Goal: Book appointment/travel/reservation

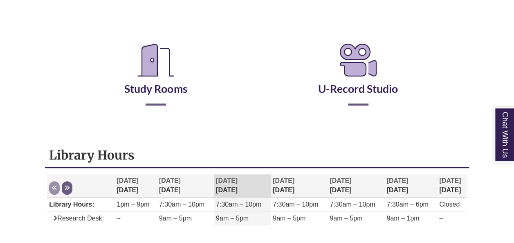
scroll to position [136, 0]
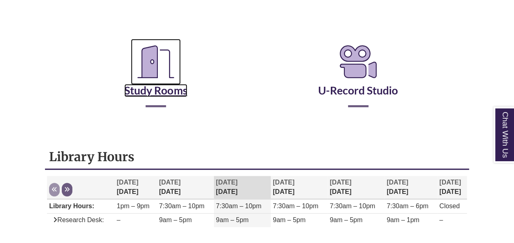
click at [152, 92] on link "Study Rooms" at bounding box center [155, 80] width 63 height 34
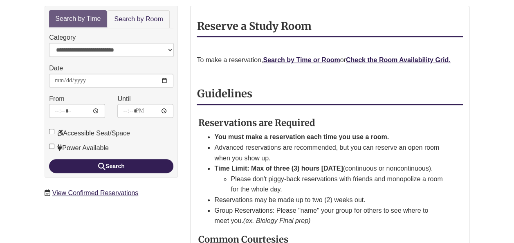
scroll to position [148, 0]
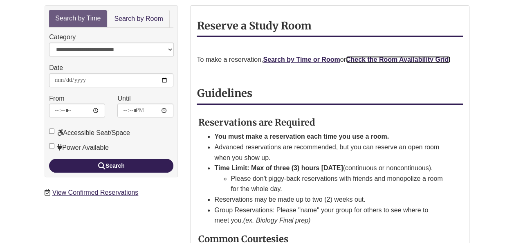
click at [374, 56] on strong "Check the Room Availability Grid." at bounding box center [398, 59] width 105 height 7
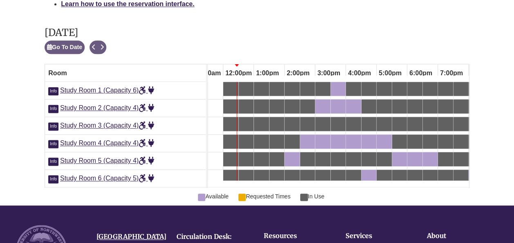
scroll to position [477, 0]
